Goal: Information Seeking & Learning: Learn about a topic

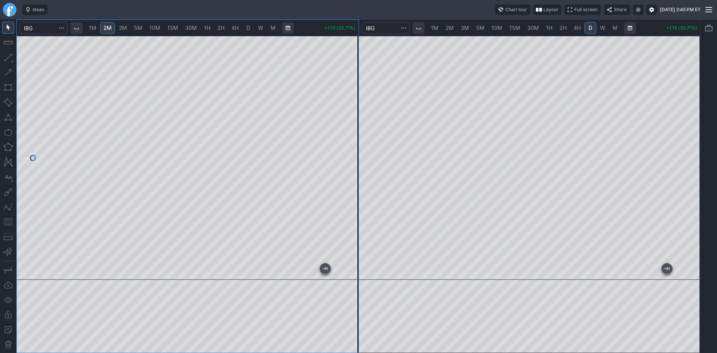
drag, startPoint x: 349, startPoint y: 81, endPoint x: 350, endPoint y: 86, distance: 5.0
click at [350, 86] on div at bounding box center [351, 155] width 16 height 225
drag, startPoint x: 357, startPoint y: 68, endPoint x: 354, endPoint y: 89, distance: 21.5
click at [354, 89] on div at bounding box center [351, 155] width 16 height 225
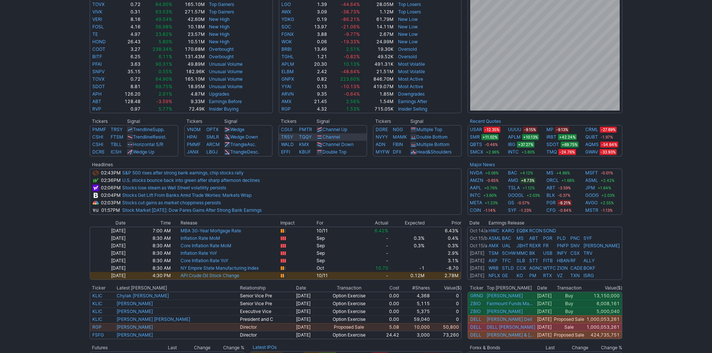
scroll to position [187, 0]
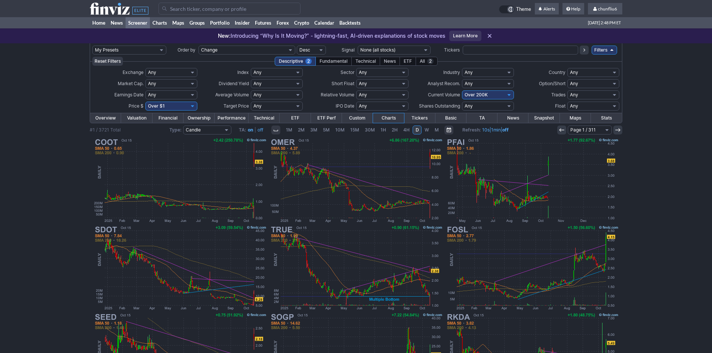
click at [199, 12] on input "Search" at bounding box center [229, 9] width 142 height 12
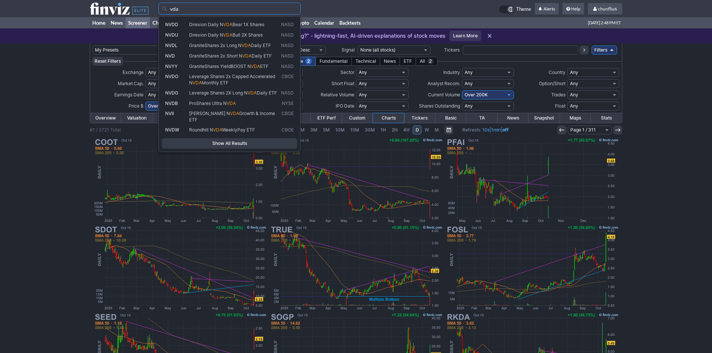
type input "vda"
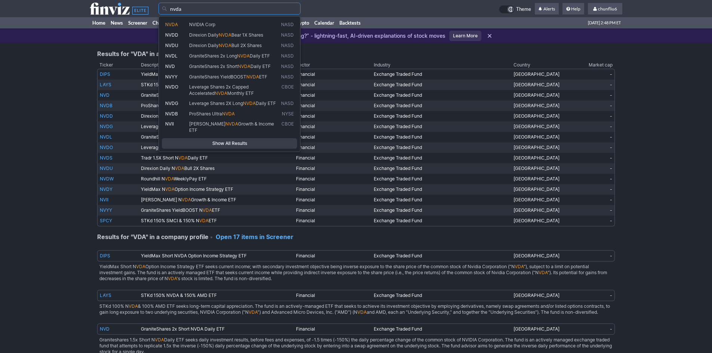
click at [194, 28] on span "NVIDIA Corp" at bounding box center [234, 25] width 92 height 6
type input "NVDA"
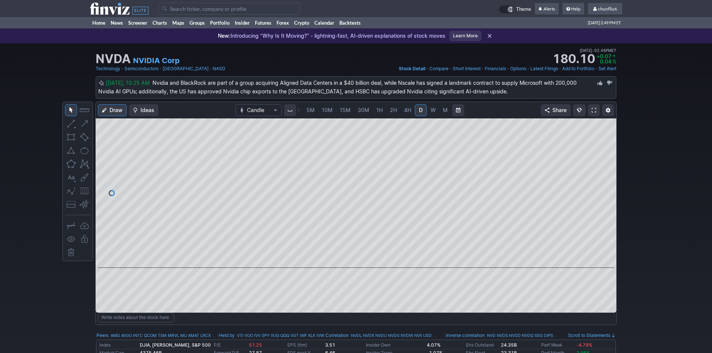
click at [596, 106] on link at bounding box center [594, 110] width 12 height 12
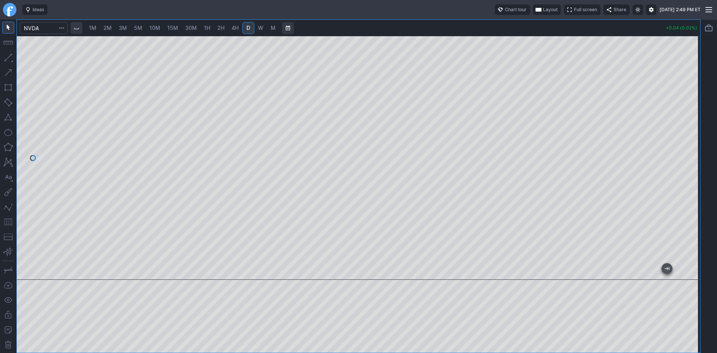
click at [95, 28] on span "1M" at bounding box center [92, 28] width 7 height 6
drag, startPoint x: 693, startPoint y: 109, endPoint x: 685, endPoint y: 145, distance: 36.9
click at [689, 141] on div at bounding box center [693, 155] width 16 height 225
drag, startPoint x: 696, startPoint y: 134, endPoint x: 692, endPoint y: 151, distance: 17.7
click at [692, 151] on div at bounding box center [693, 155] width 16 height 225
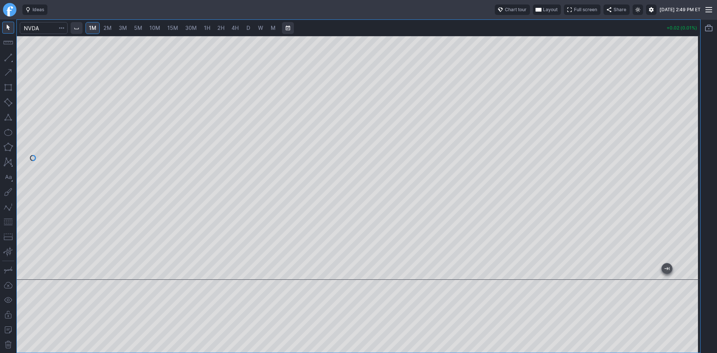
click at [543, 7] on span "Layout" at bounding box center [550, 9] width 15 height 7
click at [514, 25] on button "Layout" at bounding box center [513, 24] width 10 height 10
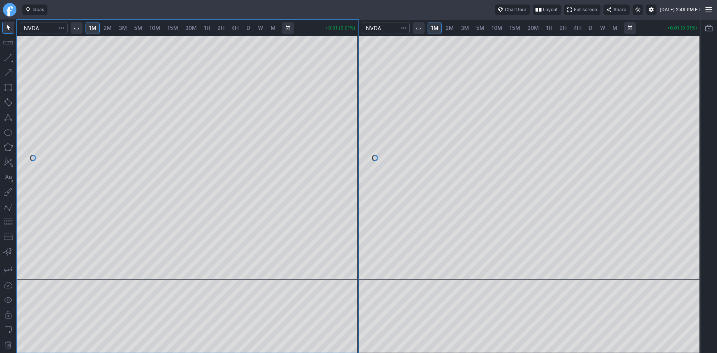
click at [532, 28] on span "30M" at bounding box center [534, 28] width 12 height 6
click at [496, 27] on span "10M" at bounding box center [497, 28] width 11 height 6
drag, startPoint x: 694, startPoint y: 100, endPoint x: 694, endPoint y: 113, distance: 13.1
click at [694, 113] on div at bounding box center [693, 155] width 16 height 225
drag, startPoint x: 695, startPoint y: 107, endPoint x: 692, endPoint y: 141, distance: 34.1
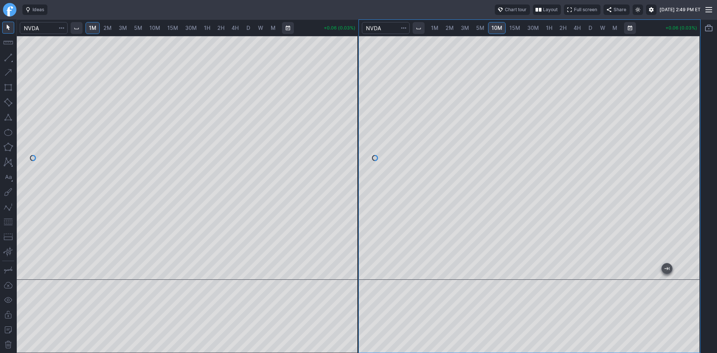
click at [692, 141] on div at bounding box center [693, 155] width 16 height 225
click at [9, 223] on button "button" at bounding box center [8, 222] width 12 height 12
drag, startPoint x: 352, startPoint y: 122, endPoint x: 348, endPoint y: 90, distance: 32.8
click at [351, 89] on div at bounding box center [351, 155] width 16 height 225
drag, startPoint x: 350, startPoint y: 95, endPoint x: 346, endPoint y: 130, distance: 35.5
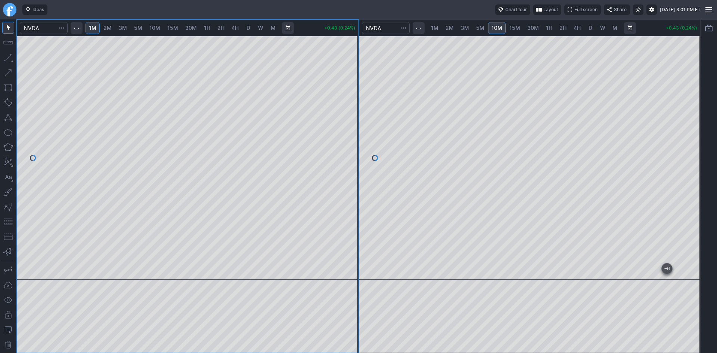
click at [347, 130] on div at bounding box center [351, 155] width 16 height 225
